Goal: Information Seeking & Learning: Learn about a topic

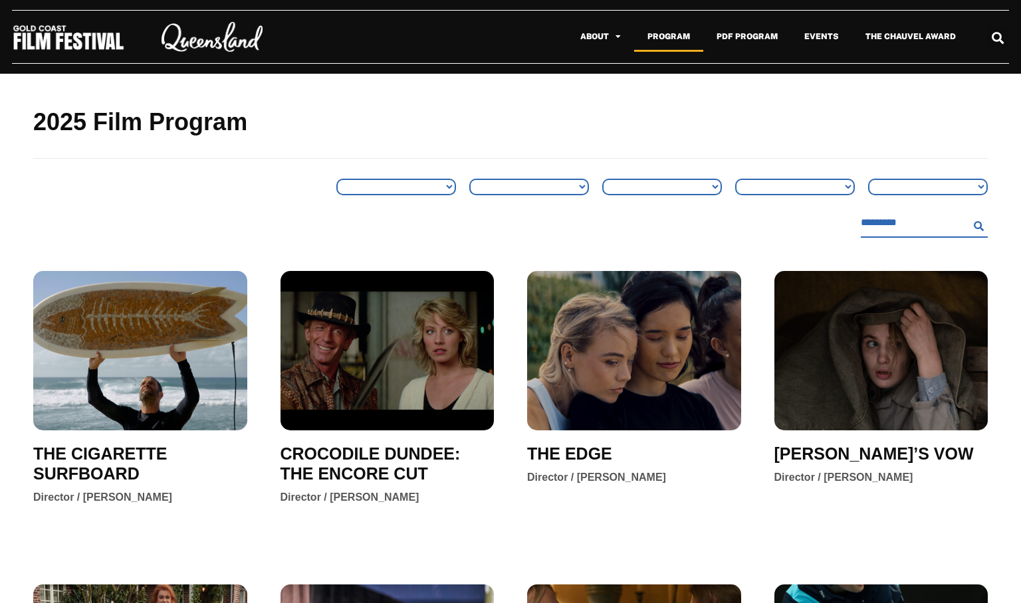
select select "**"
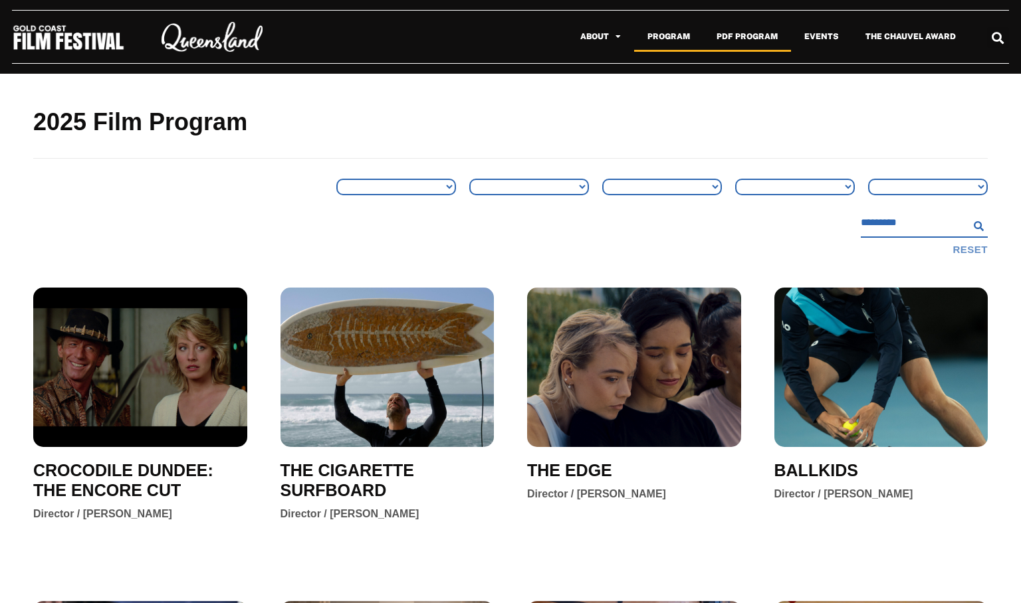
click at [733, 35] on link "PDF Program" at bounding box center [747, 36] width 88 height 31
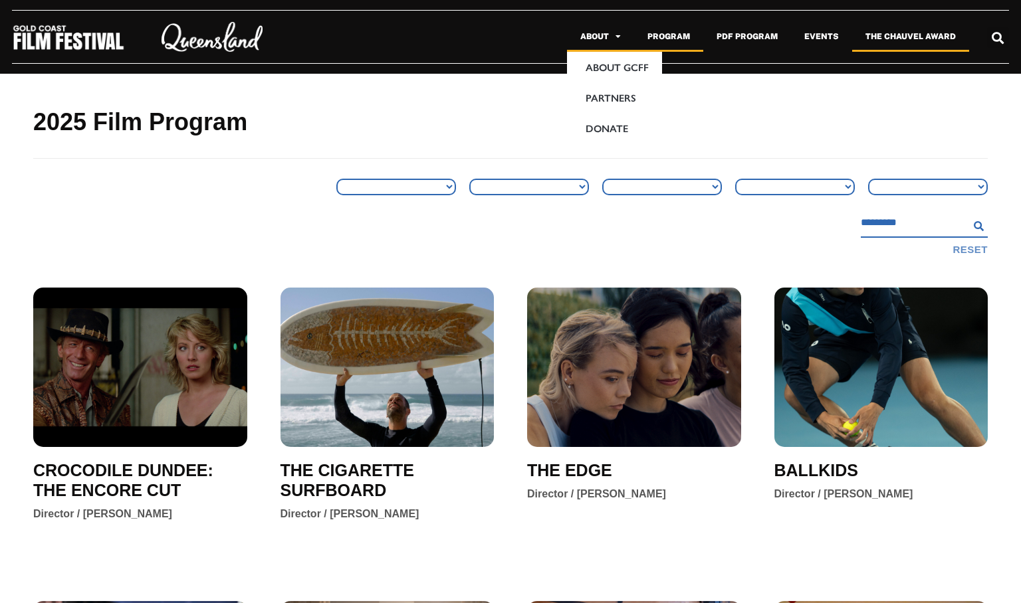
click at [903, 43] on link "The Chauvel Award" at bounding box center [910, 36] width 117 height 31
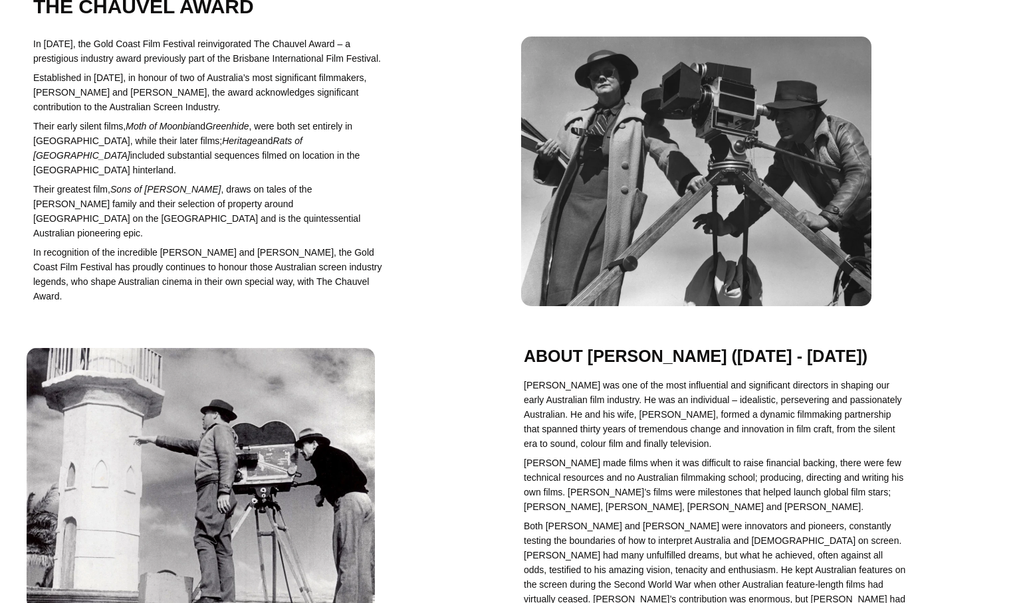
scroll to position [772, 0]
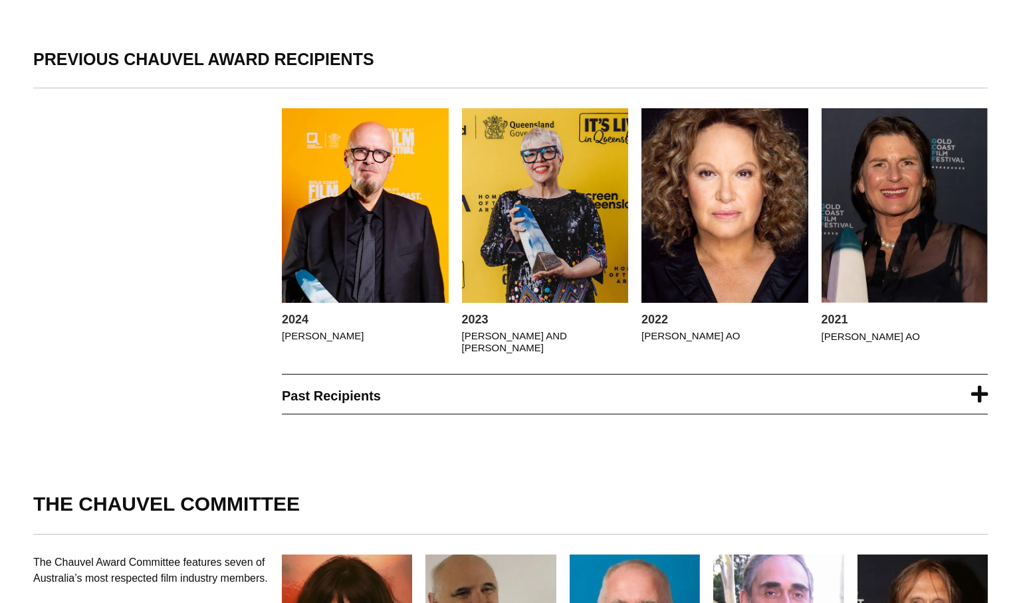
click at [381, 383] on div "Past Recipients" at bounding box center [635, 394] width 706 height 39
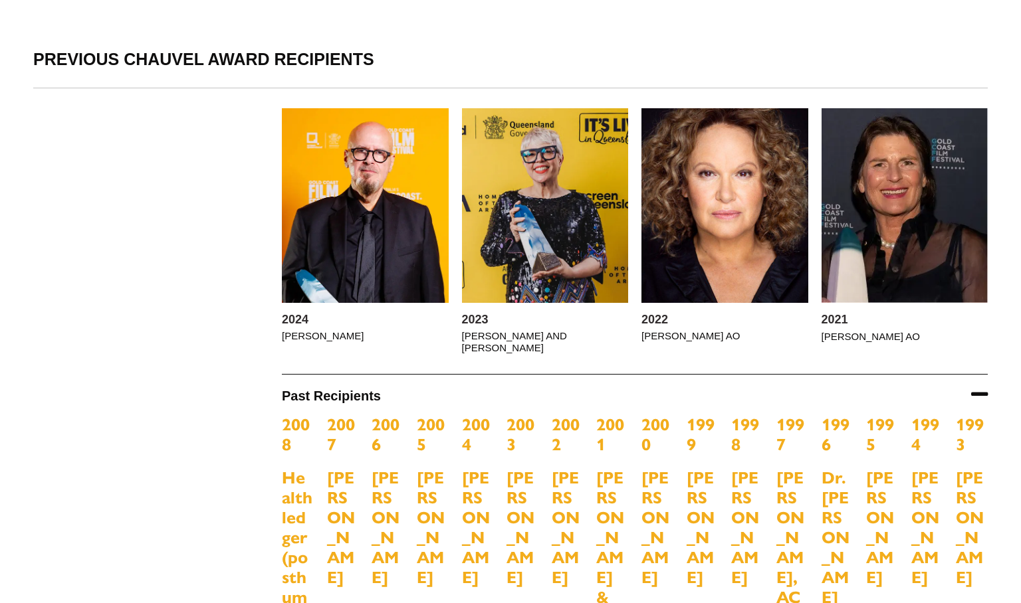
scroll to position [1042, 0]
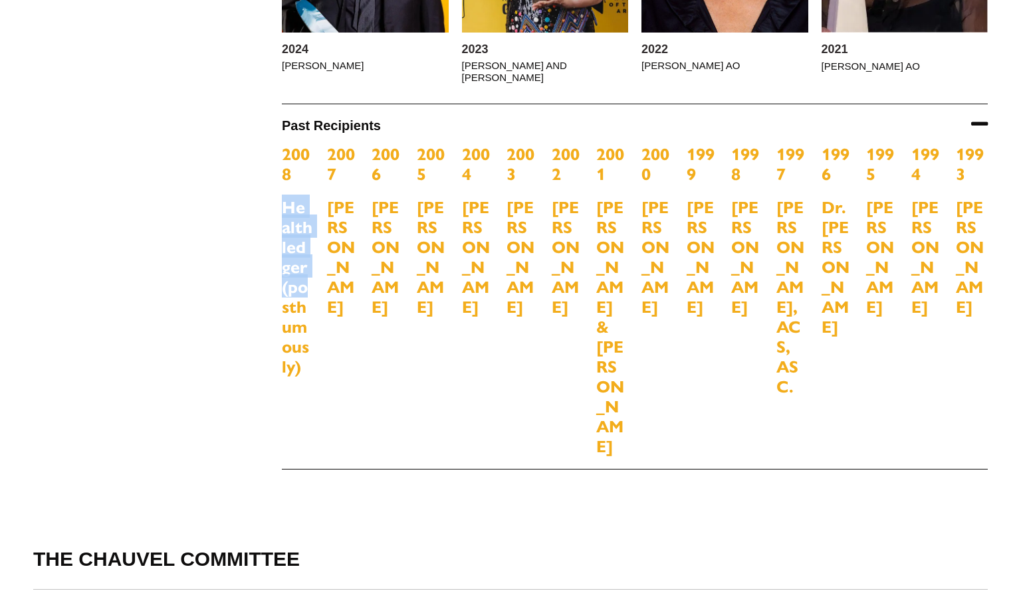
drag, startPoint x: 280, startPoint y: 175, endPoint x: 310, endPoint y: 269, distance: 98.4
click at [310, 269] on div "Past Recipients 2008 Health ledger (posthumously) 2007 [PERSON_NAME] 2006 [PERS…" at bounding box center [510, 287] width 954 height 366
click at [256, 261] on div at bounding box center [150, 287] width 235 height 366
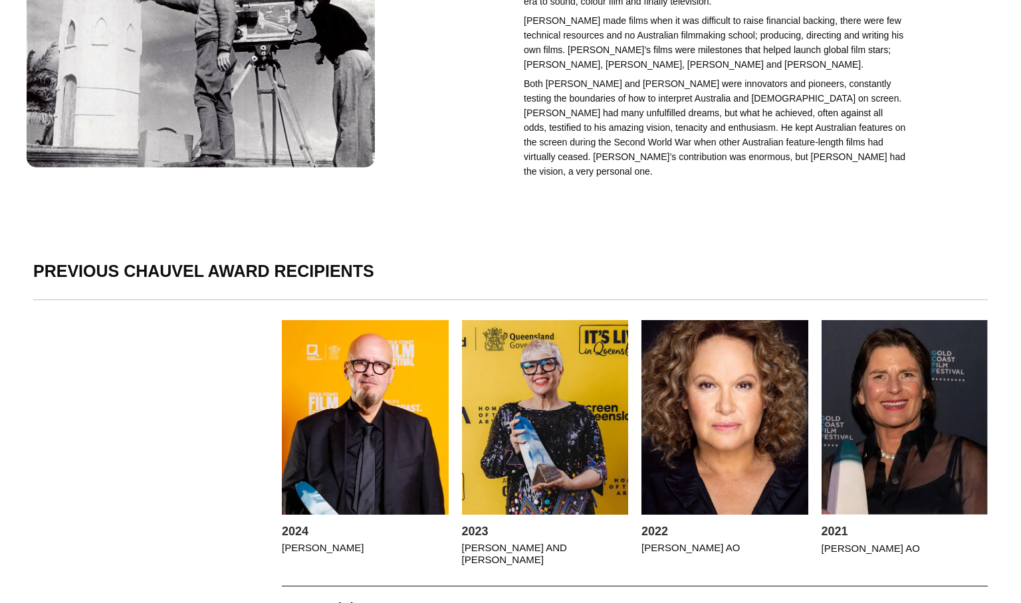
scroll to position [0, 0]
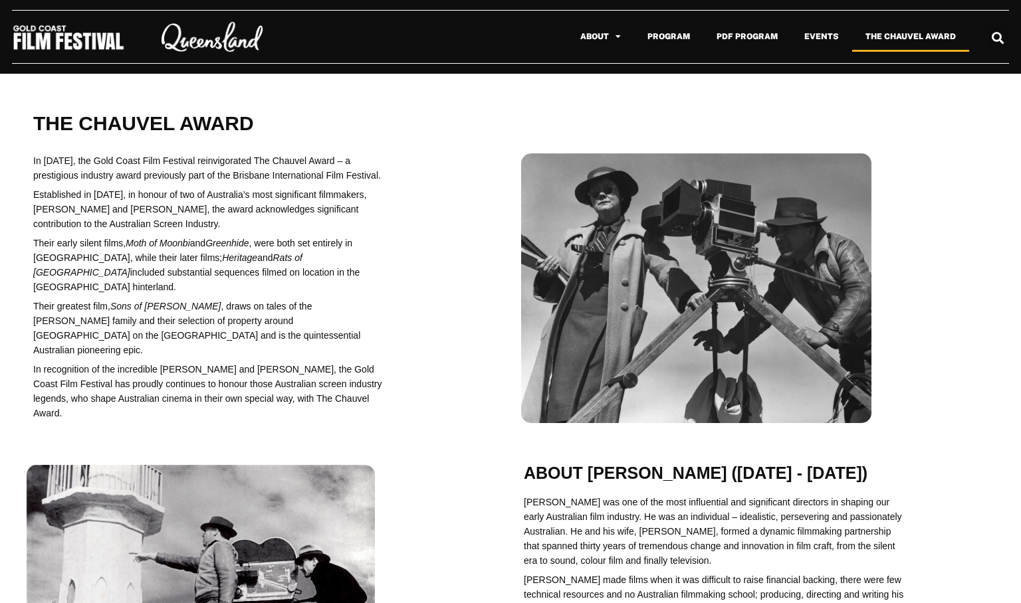
click at [66, 39] on img at bounding box center [68, 37] width 113 height 27
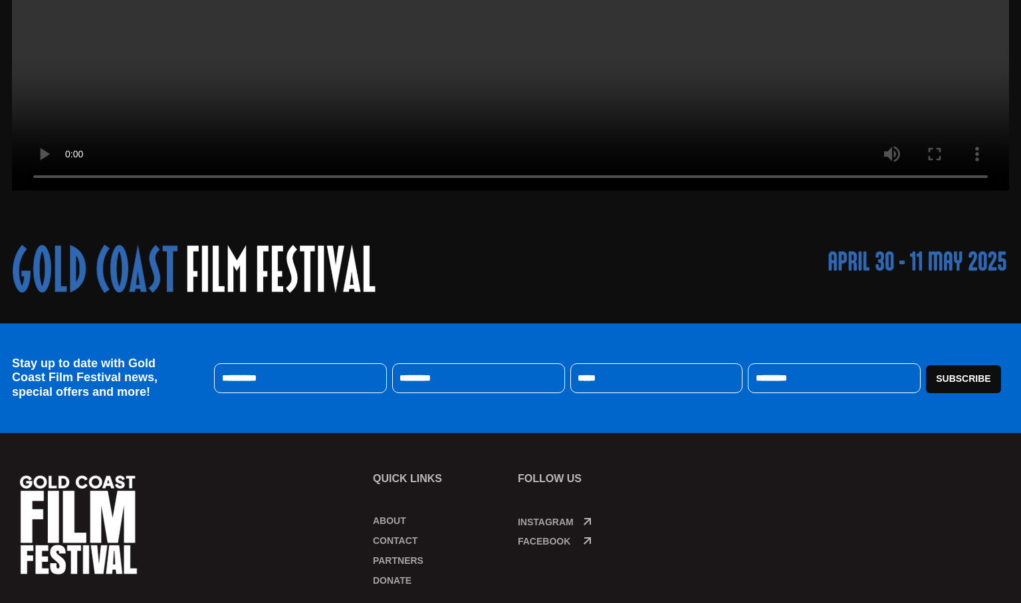
scroll to position [621, 0]
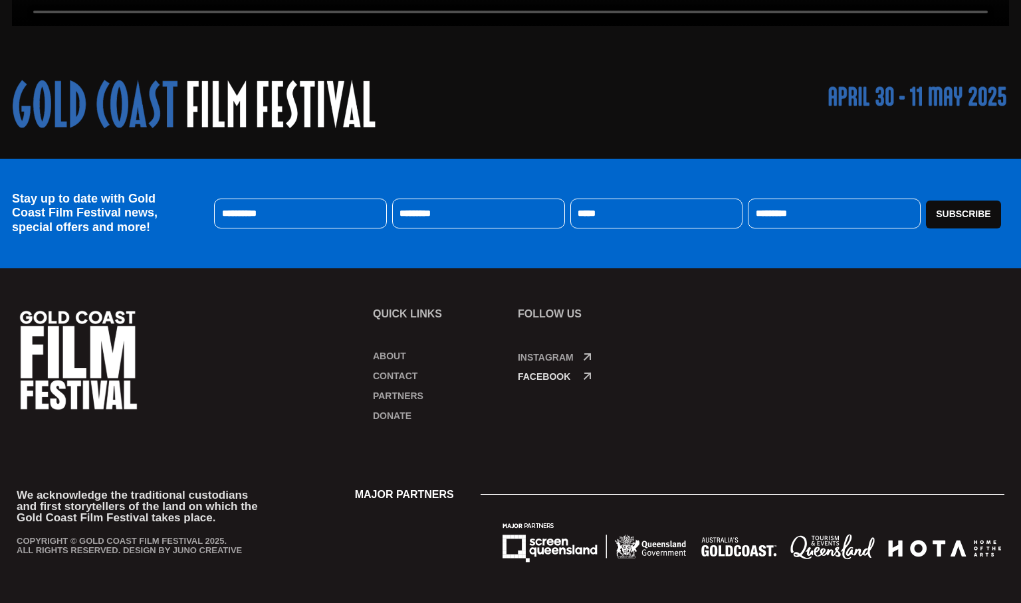
click at [541, 372] on link "Facebook" at bounding box center [544, 377] width 53 height 11
click at [528, 358] on link "Instagram" at bounding box center [546, 357] width 56 height 11
